Goal: Task Accomplishment & Management: Use online tool/utility

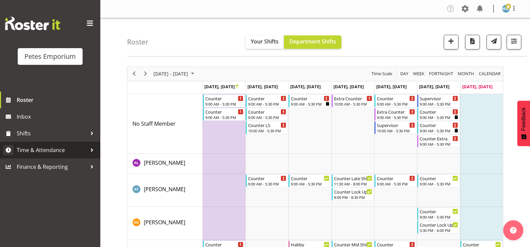
click at [60, 150] on span "Time & Attendance" at bounding box center [52, 150] width 70 height 10
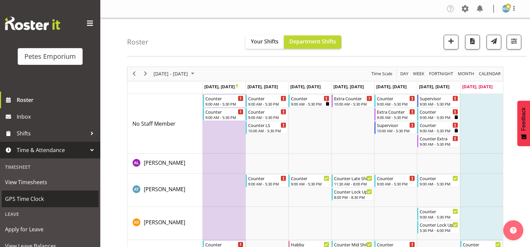
click at [38, 202] on span "GPS Time Clock" at bounding box center [50, 199] width 90 height 10
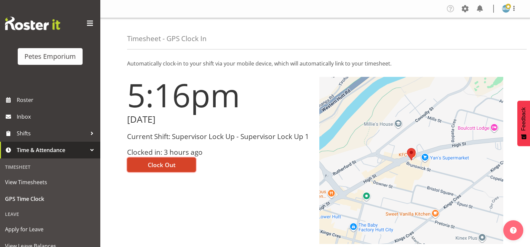
click at [165, 160] on button "Clock Out" at bounding box center [161, 165] width 69 height 15
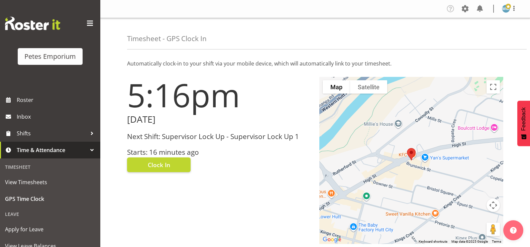
click at [503, 12] on figure at bounding box center [506, 9] width 8 height 8
click at [479, 38] on link "Log Out" at bounding box center [486, 35] width 64 height 12
